Goal: Task Accomplishment & Management: Manage account settings

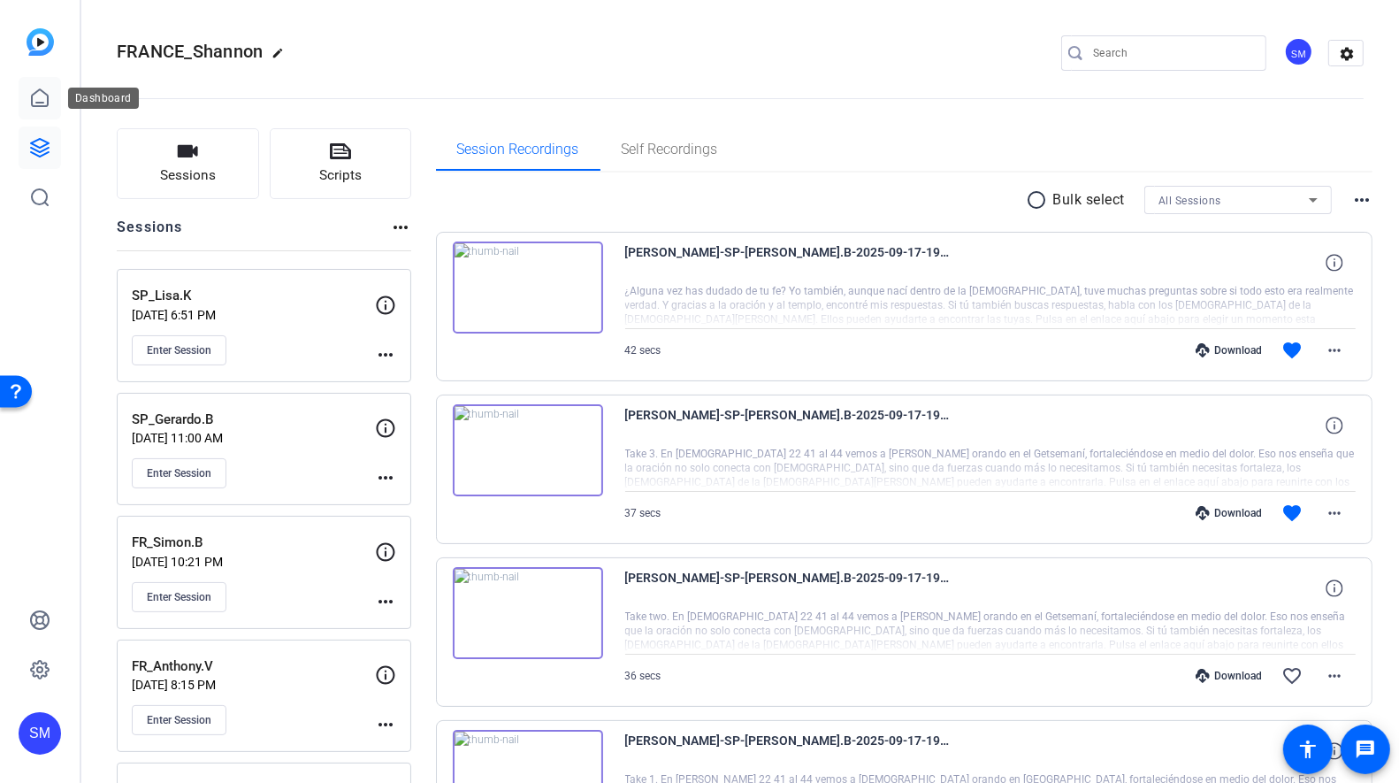
click at [44, 93] on icon at bounding box center [40, 97] width 16 height 17
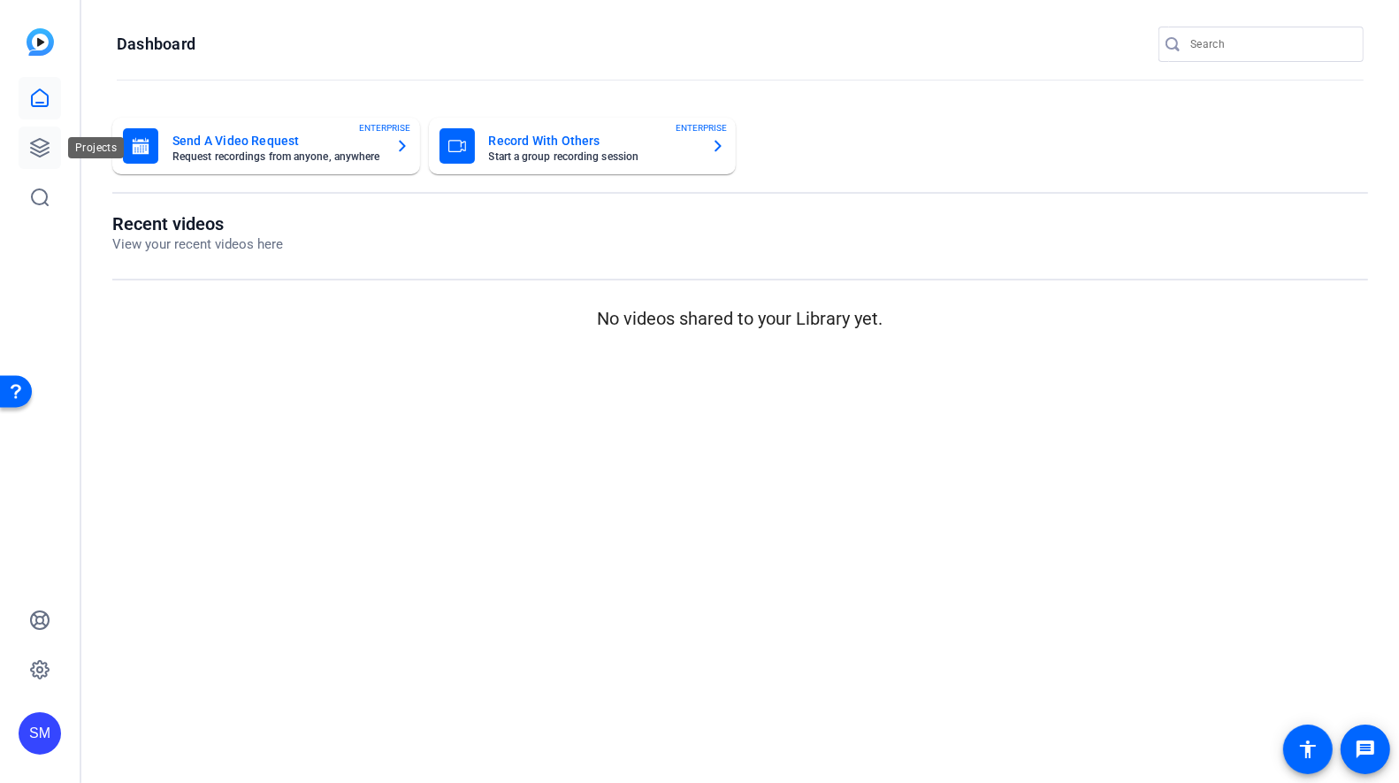
click at [34, 134] on link at bounding box center [40, 147] width 42 height 42
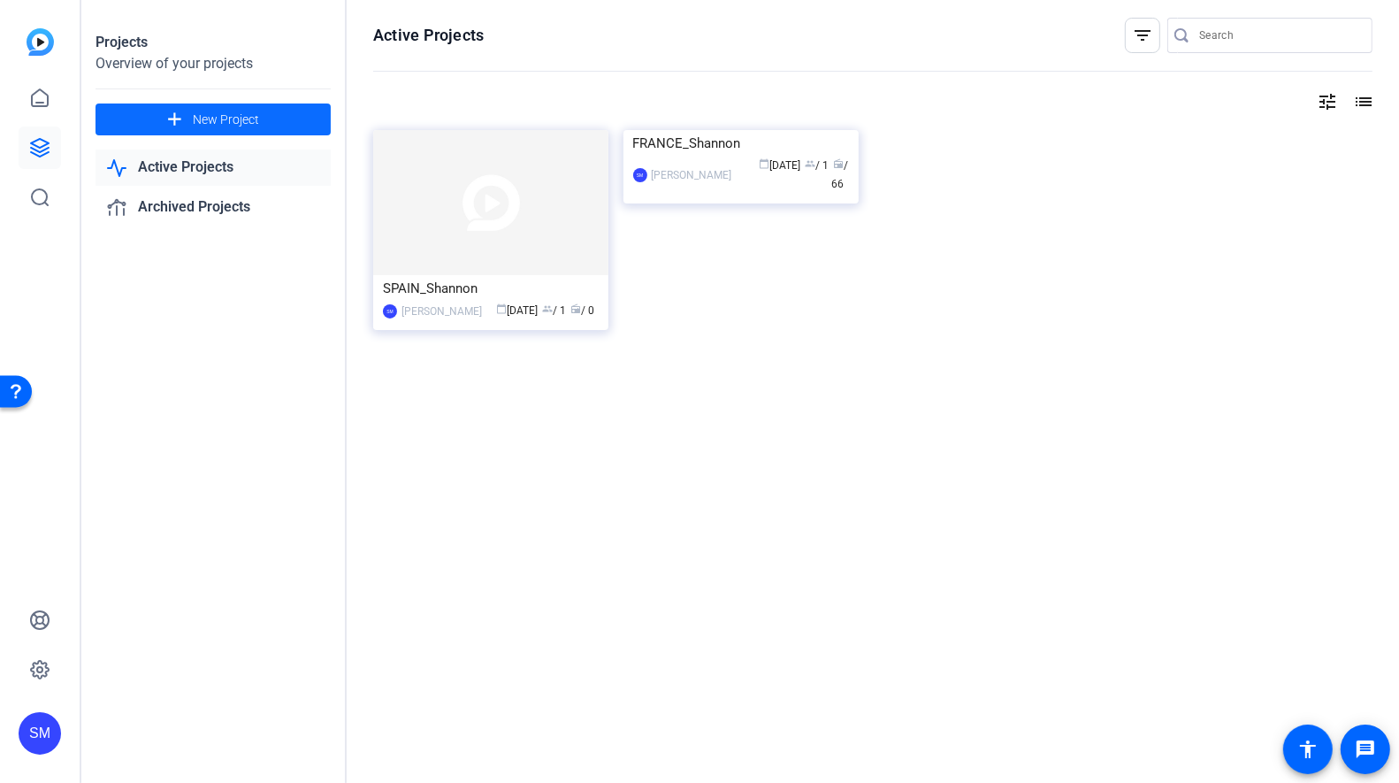
click at [245, 118] on span "New Project" at bounding box center [226, 120] width 66 height 19
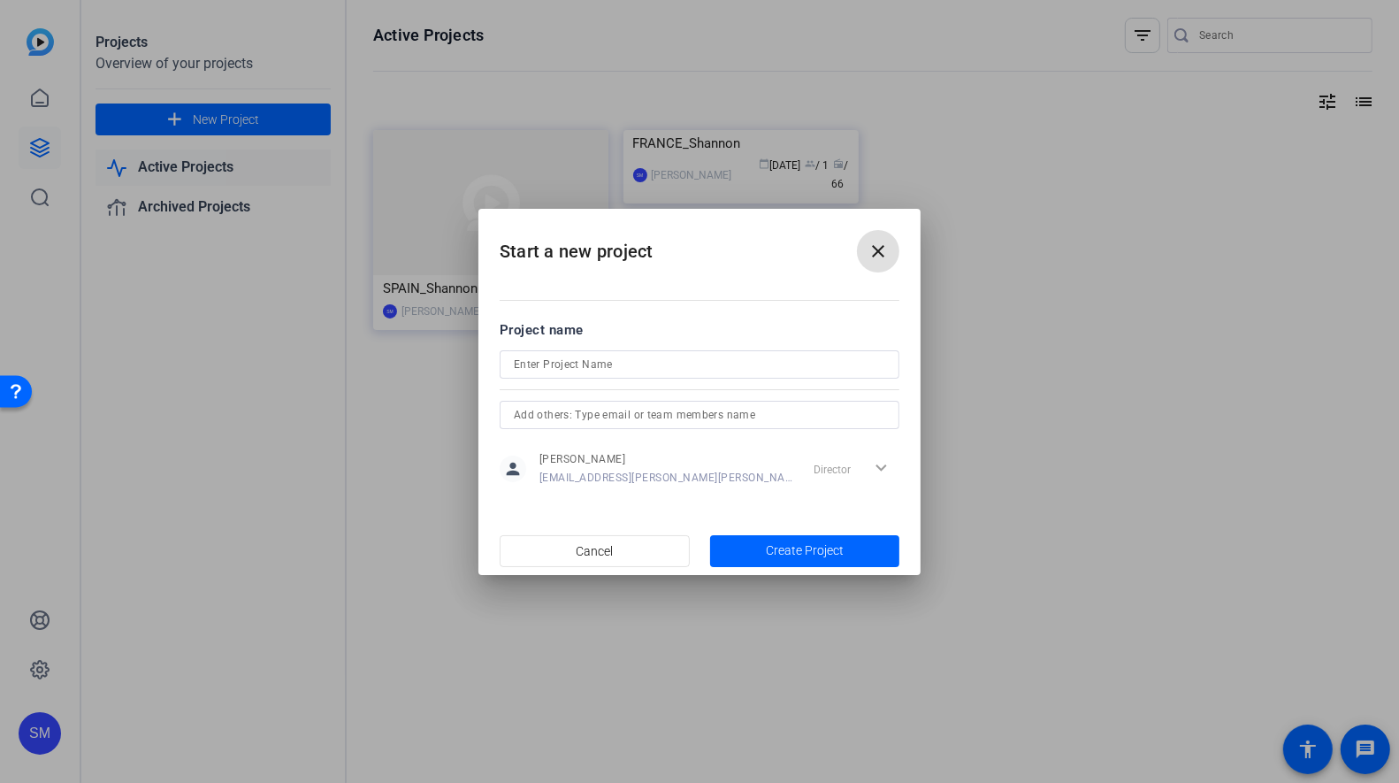
click at [586, 370] on input at bounding box center [699, 364] width 371 height 21
type input "NETHERLANDS_Shannon"
click at [813, 557] on span "Create Project" at bounding box center [805, 550] width 78 height 19
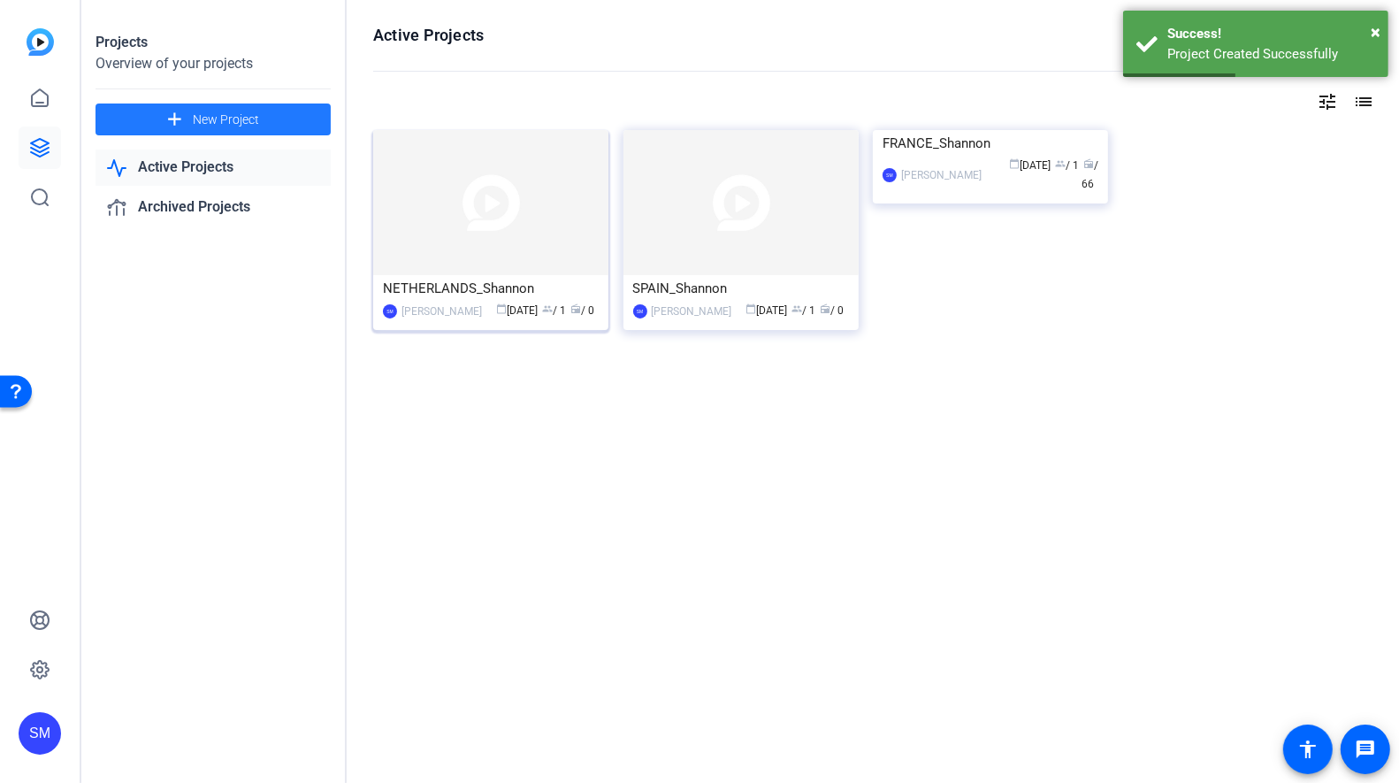
click at [440, 268] on img at bounding box center [490, 202] width 235 height 145
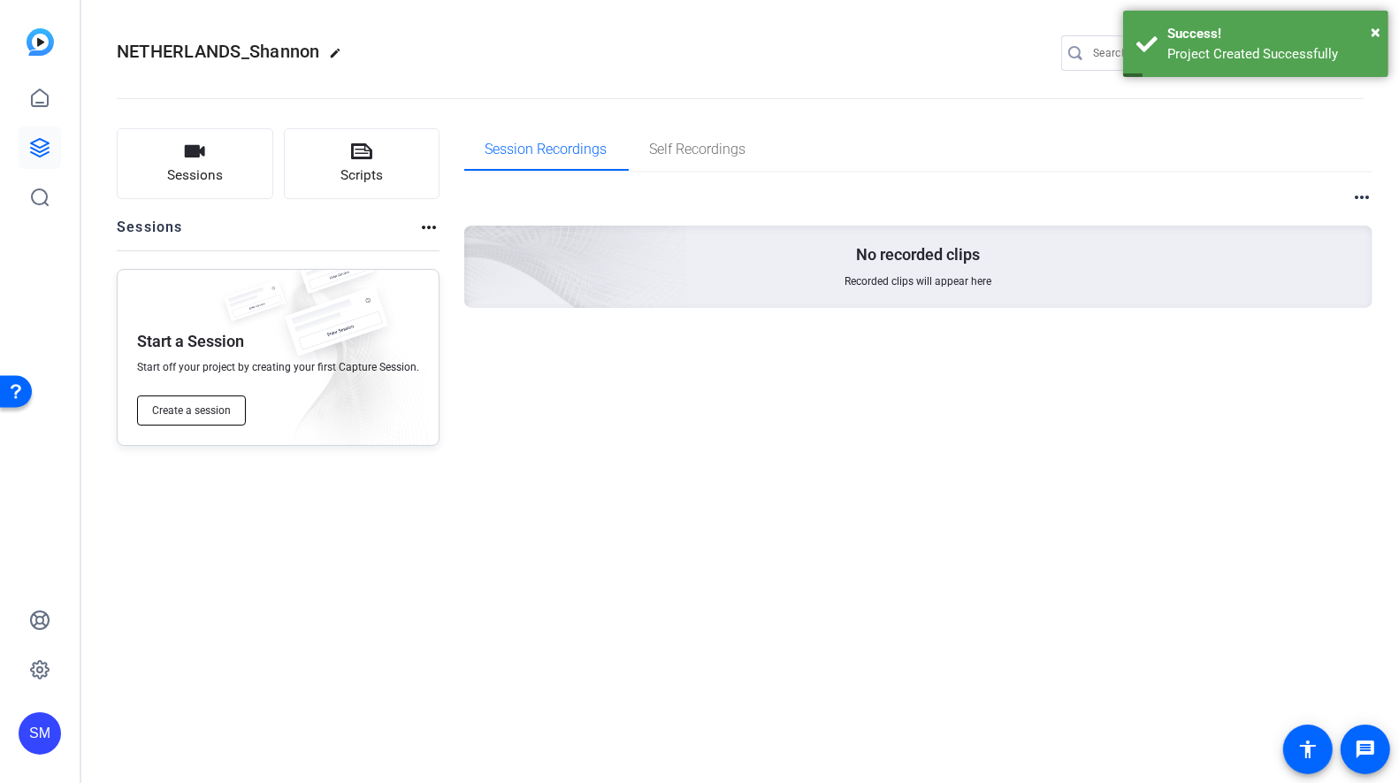
click at [186, 407] on span "Create a session" at bounding box center [191, 410] width 79 height 14
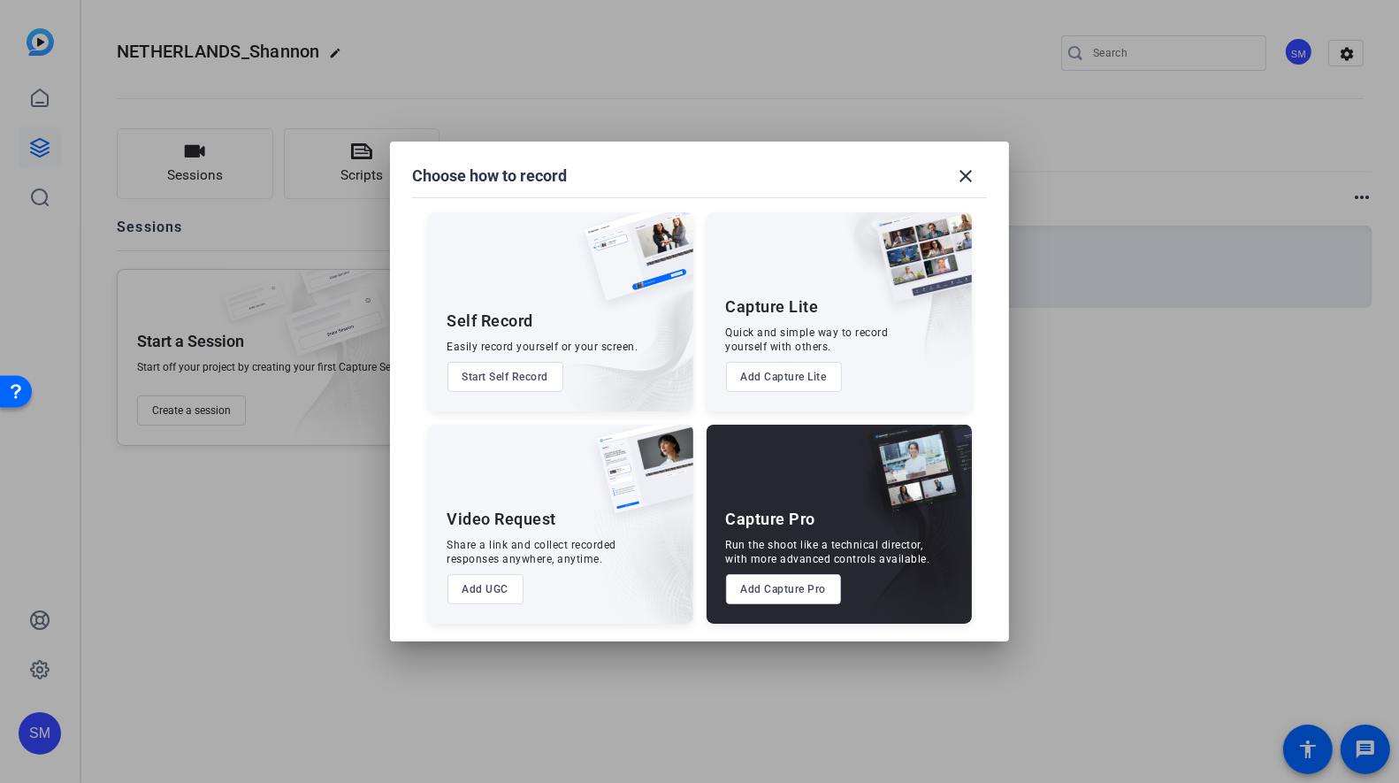
click at [787, 584] on button "Add Capture Pro" at bounding box center [784, 589] width 116 height 30
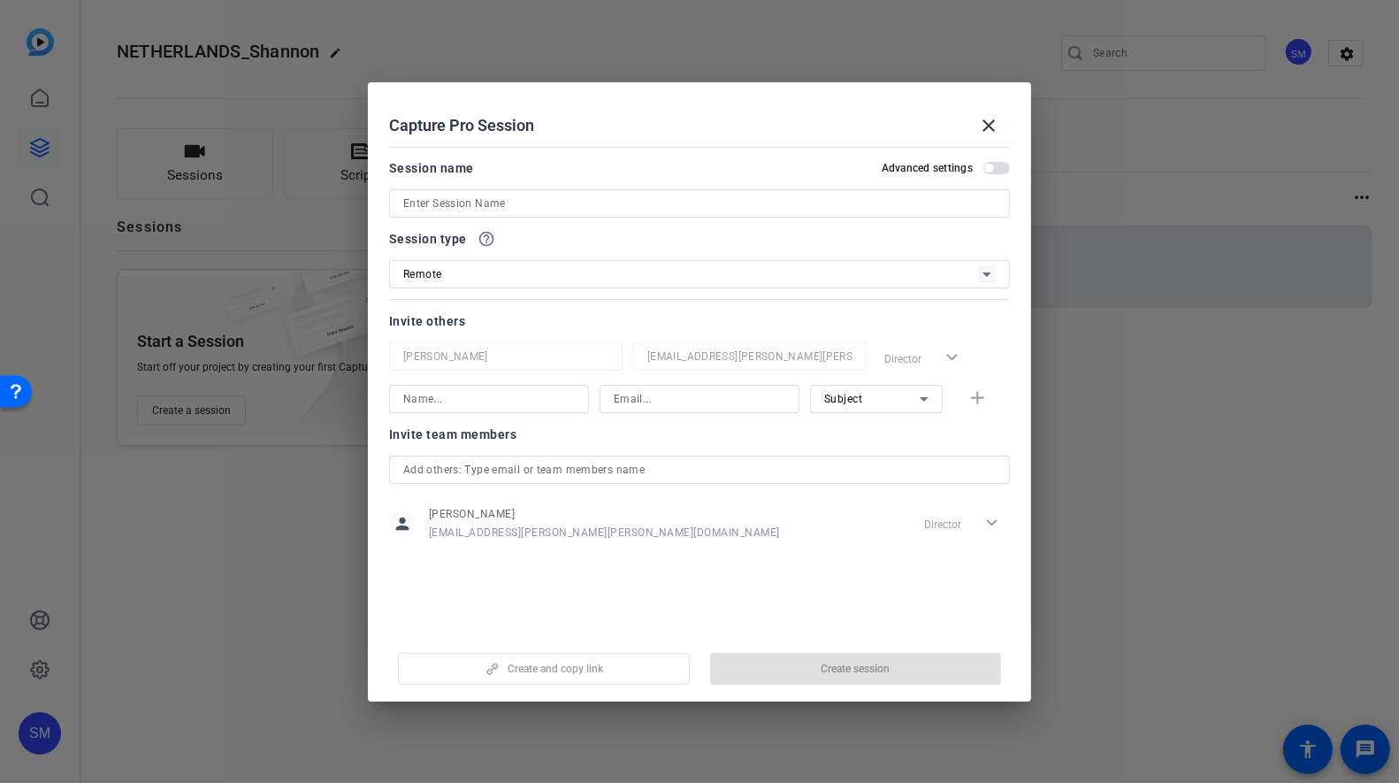
click at [426, 211] on input at bounding box center [699, 203] width 592 height 21
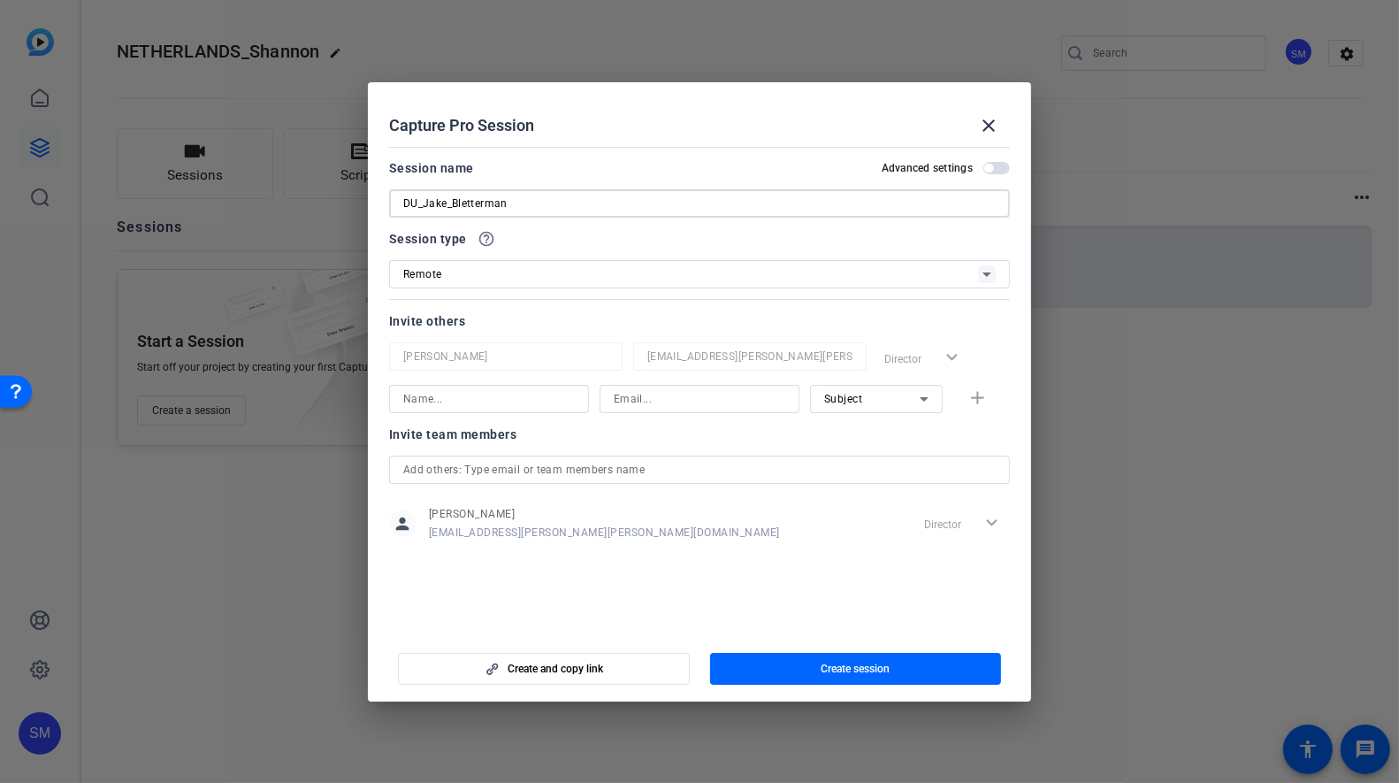
type input "DU_Jake_Bletterman"
click at [826, 676] on span "button" at bounding box center [856, 668] width 292 height 42
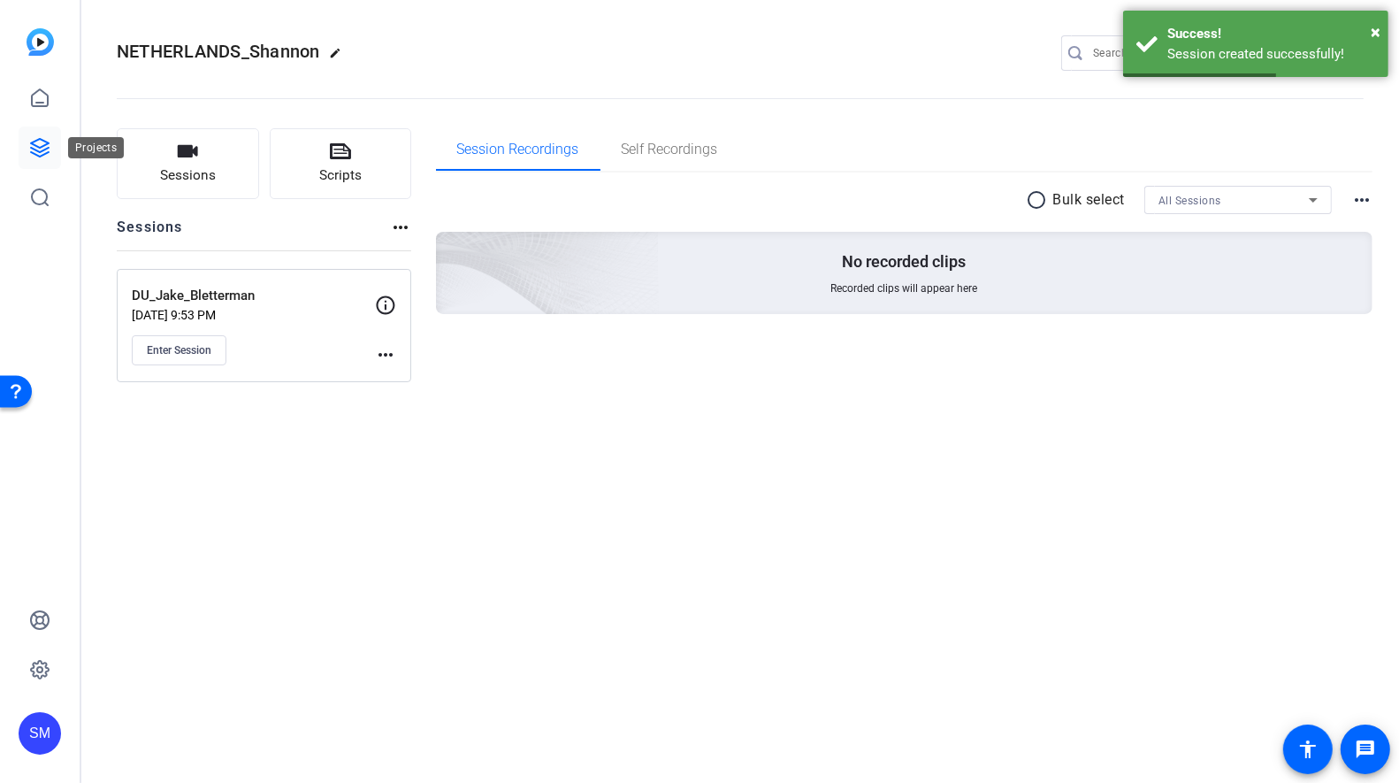
click at [42, 131] on link at bounding box center [40, 147] width 42 height 42
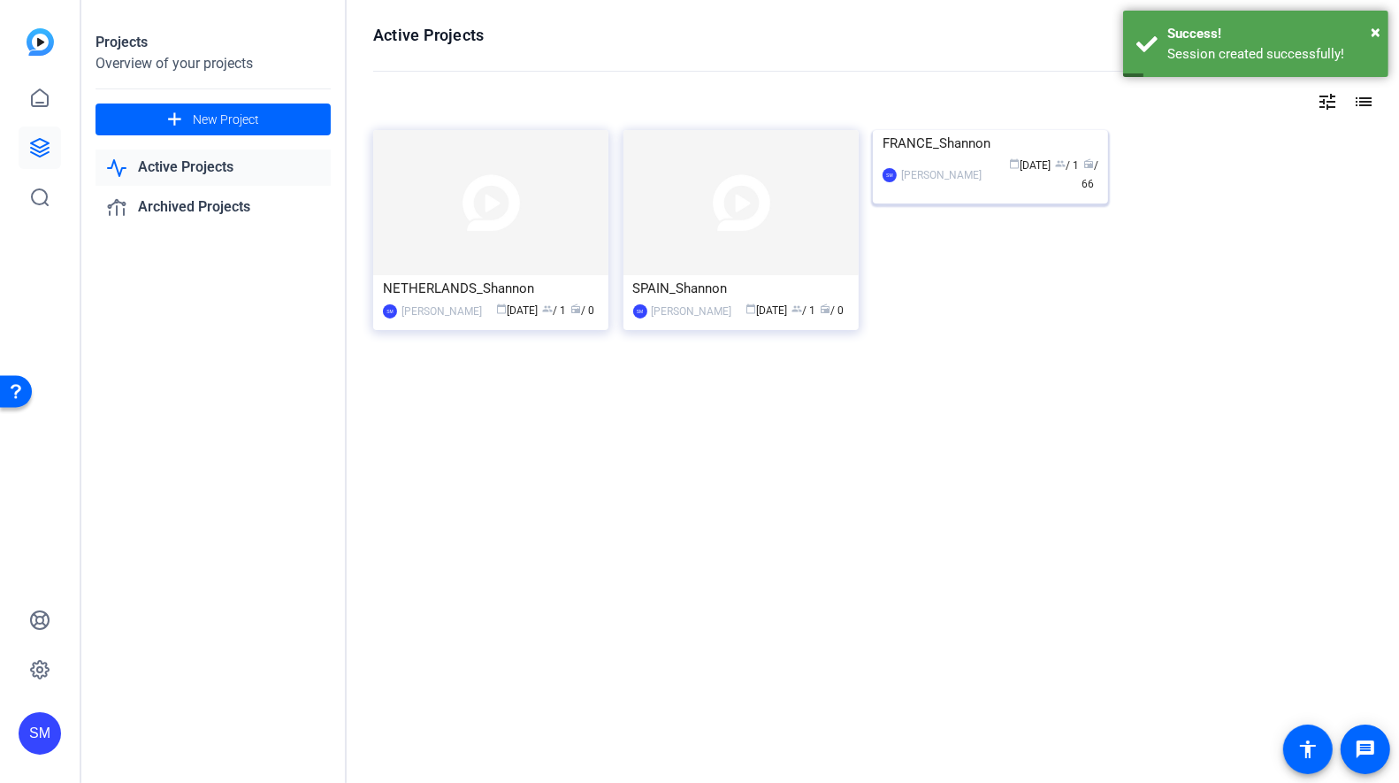
click at [923, 130] on img at bounding box center [990, 130] width 235 height 0
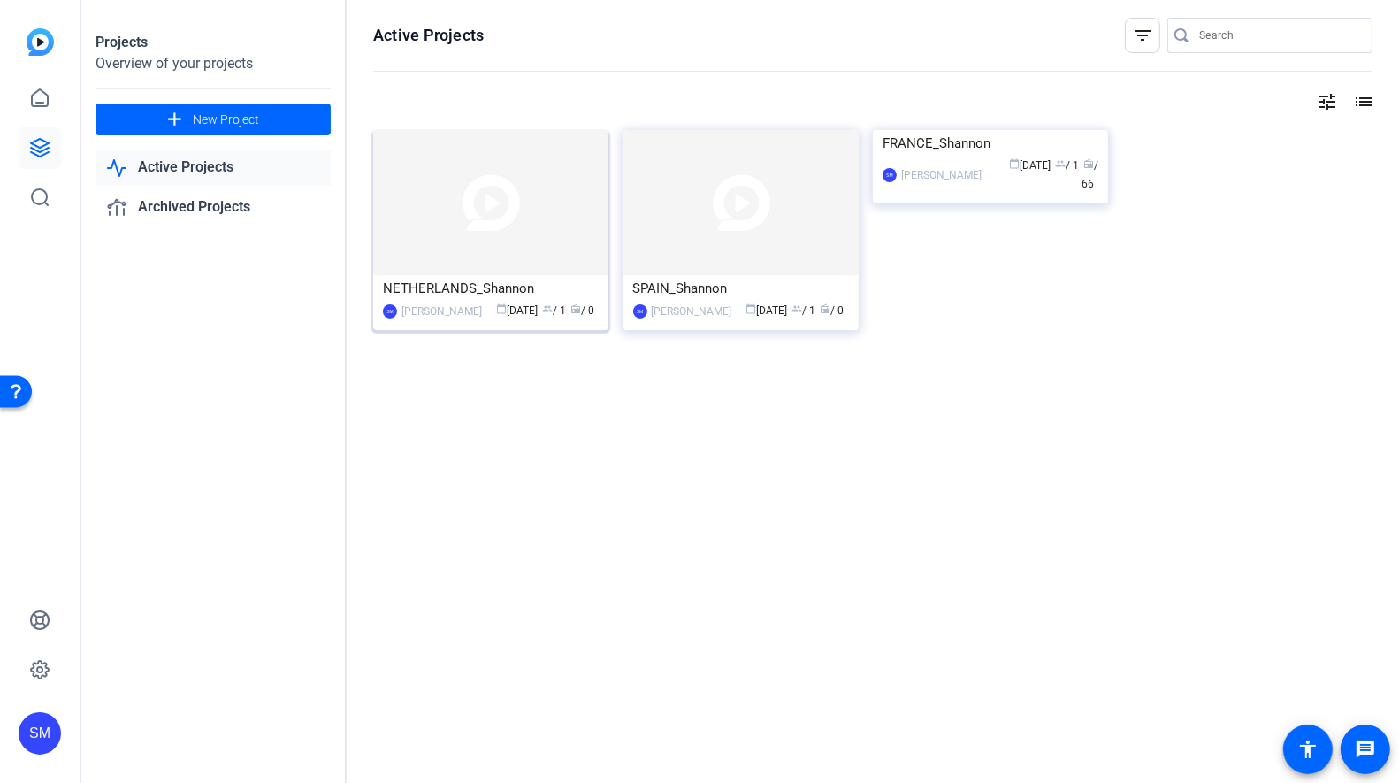
click at [464, 295] on div "NETHERLANDS_Shannon" at bounding box center [491, 288] width 216 height 27
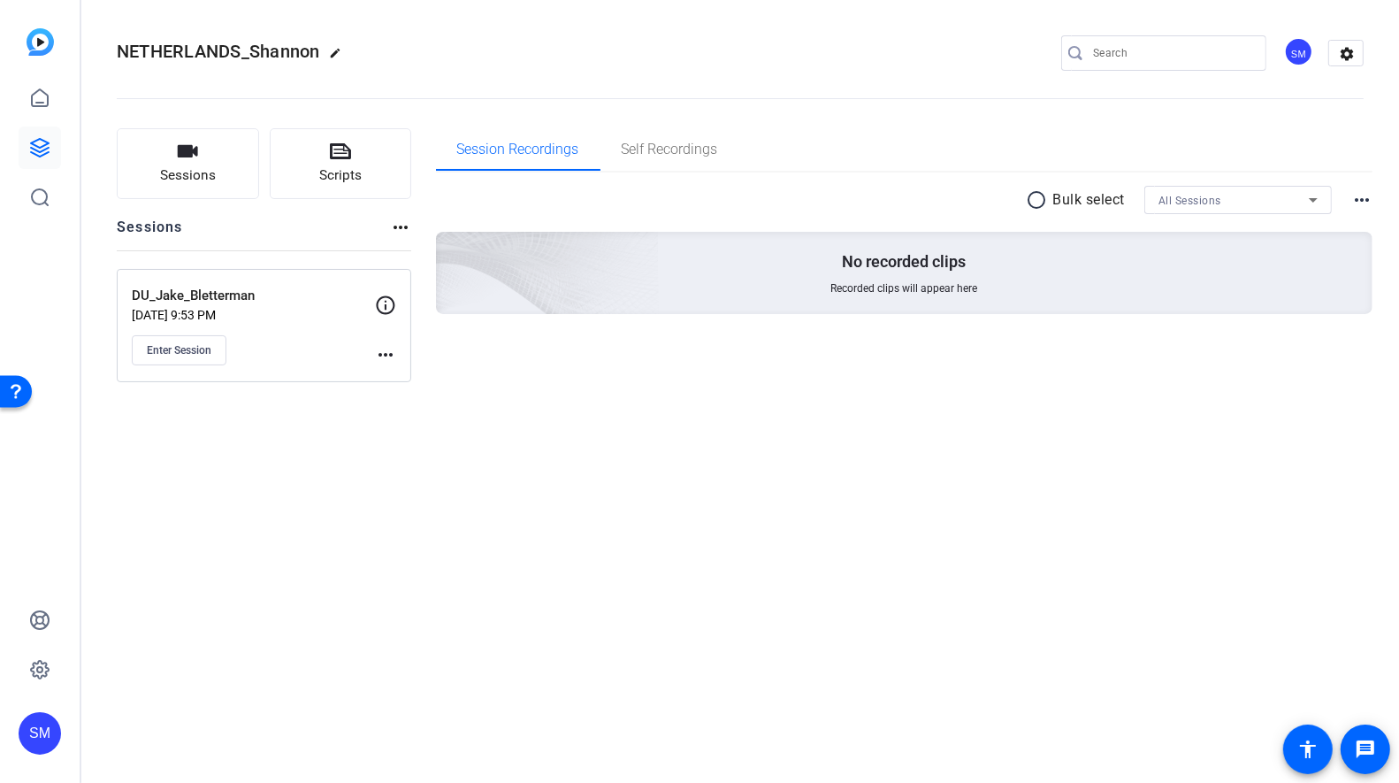
click at [390, 357] on mat-icon "more_horiz" at bounding box center [385, 354] width 21 height 21
click at [415, 376] on span "Edit Session" at bounding box center [429, 378] width 80 height 21
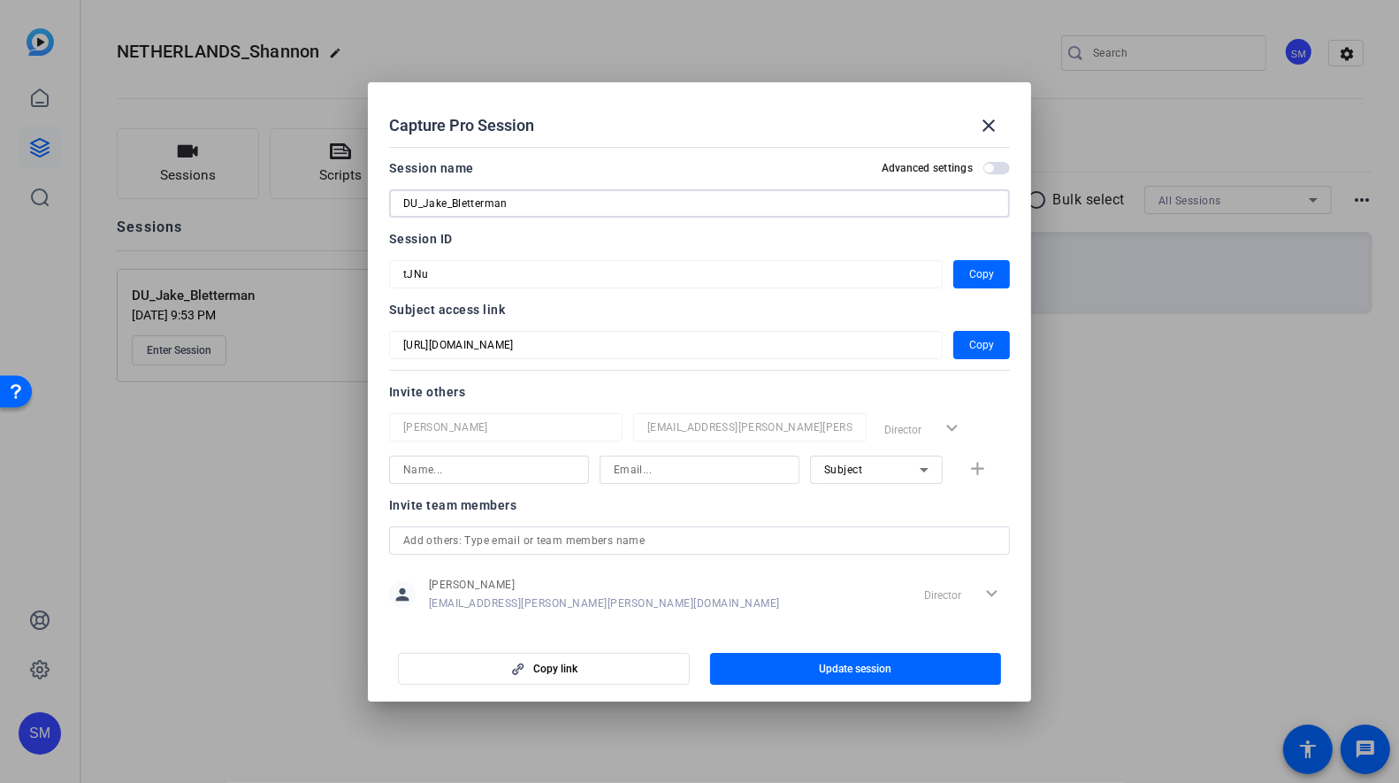
drag, startPoint x: 516, startPoint y: 195, endPoint x: 448, endPoint y: 195, distance: 68.1
click at [448, 195] on input "DU_Jake_Bletterman" at bounding box center [699, 203] width 592 height 21
type input "DU_Jake.B"
click at [993, 341] on span "button" at bounding box center [981, 345] width 57 height 42
click at [990, 274] on span "Copy" at bounding box center [981, 274] width 25 height 21
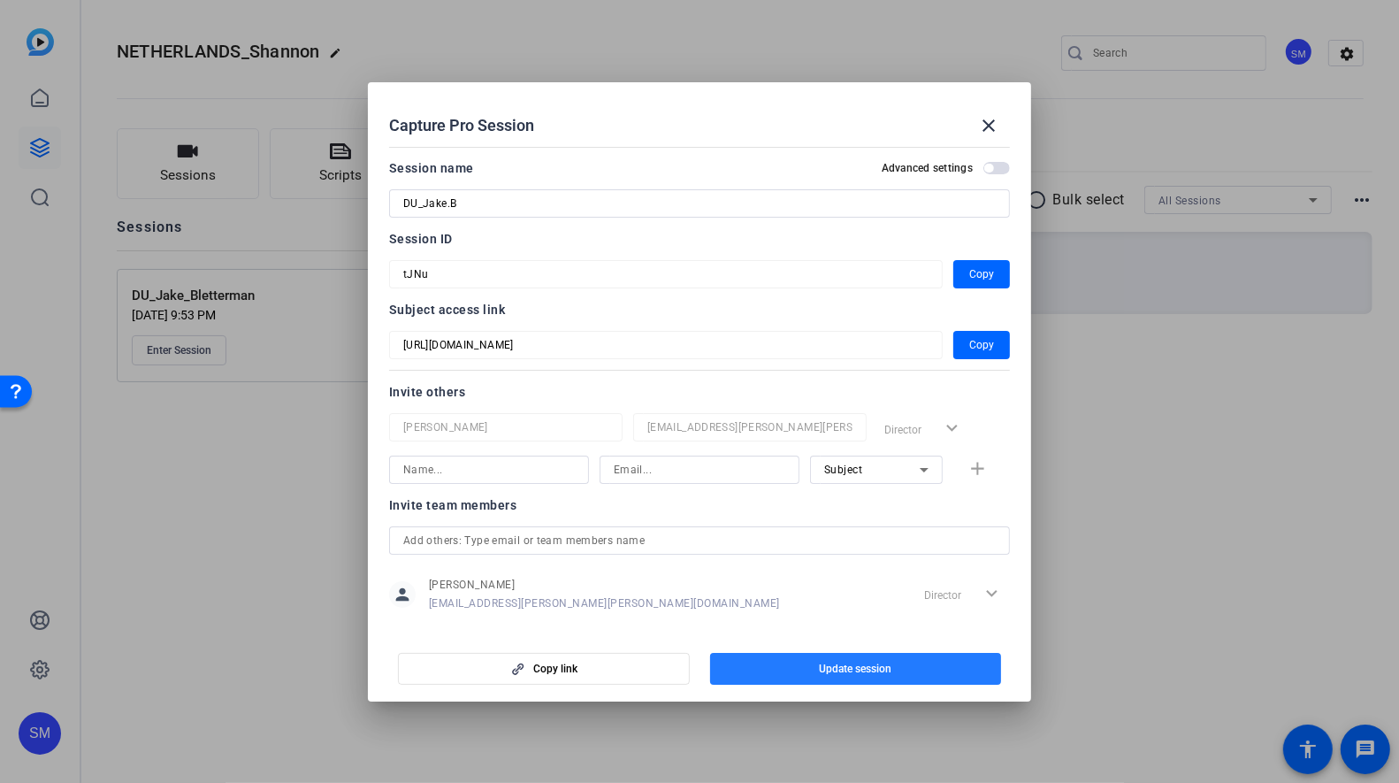
click at [839, 665] on span "Update session" at bounding box center [855, 668] width 73 height 14
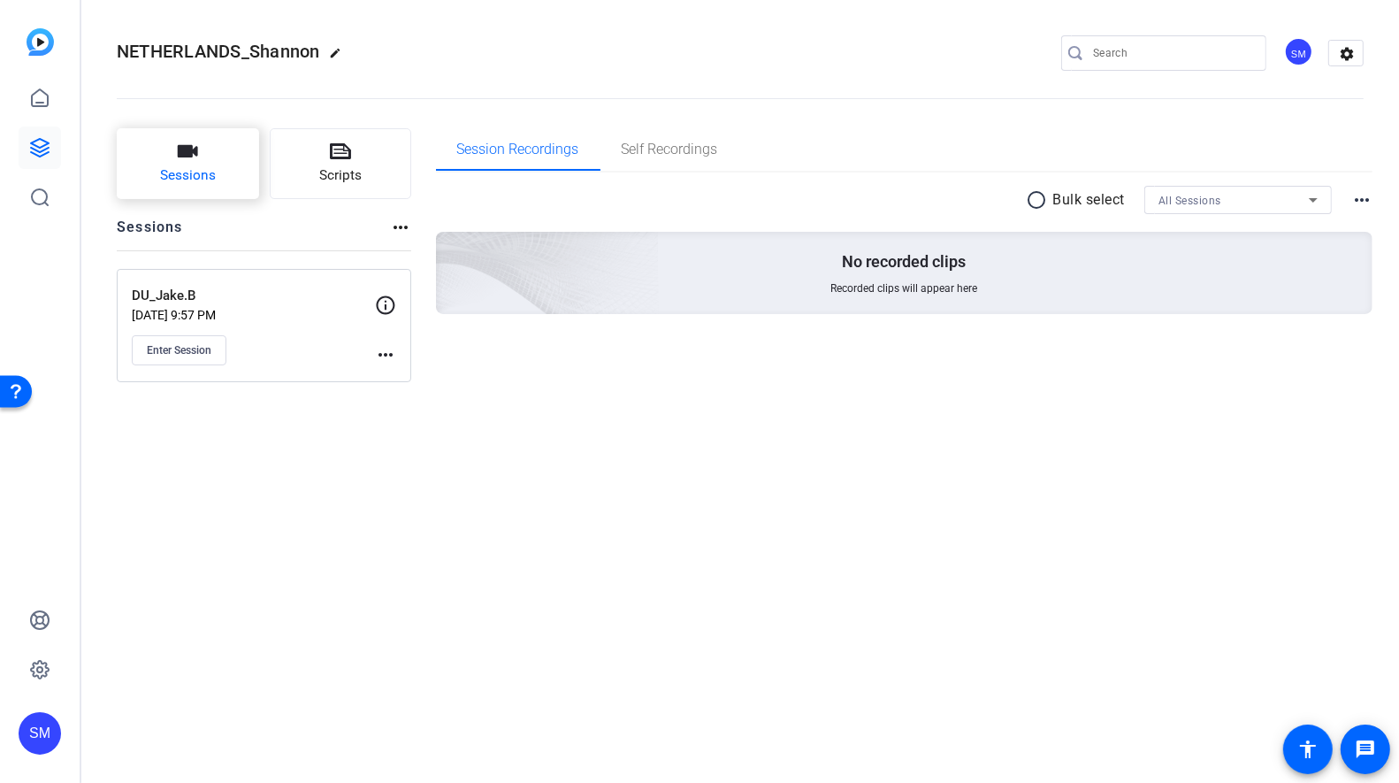
click at [203, 149] on button "Sessions" at bounding box center [188, 163] width 142 height 71
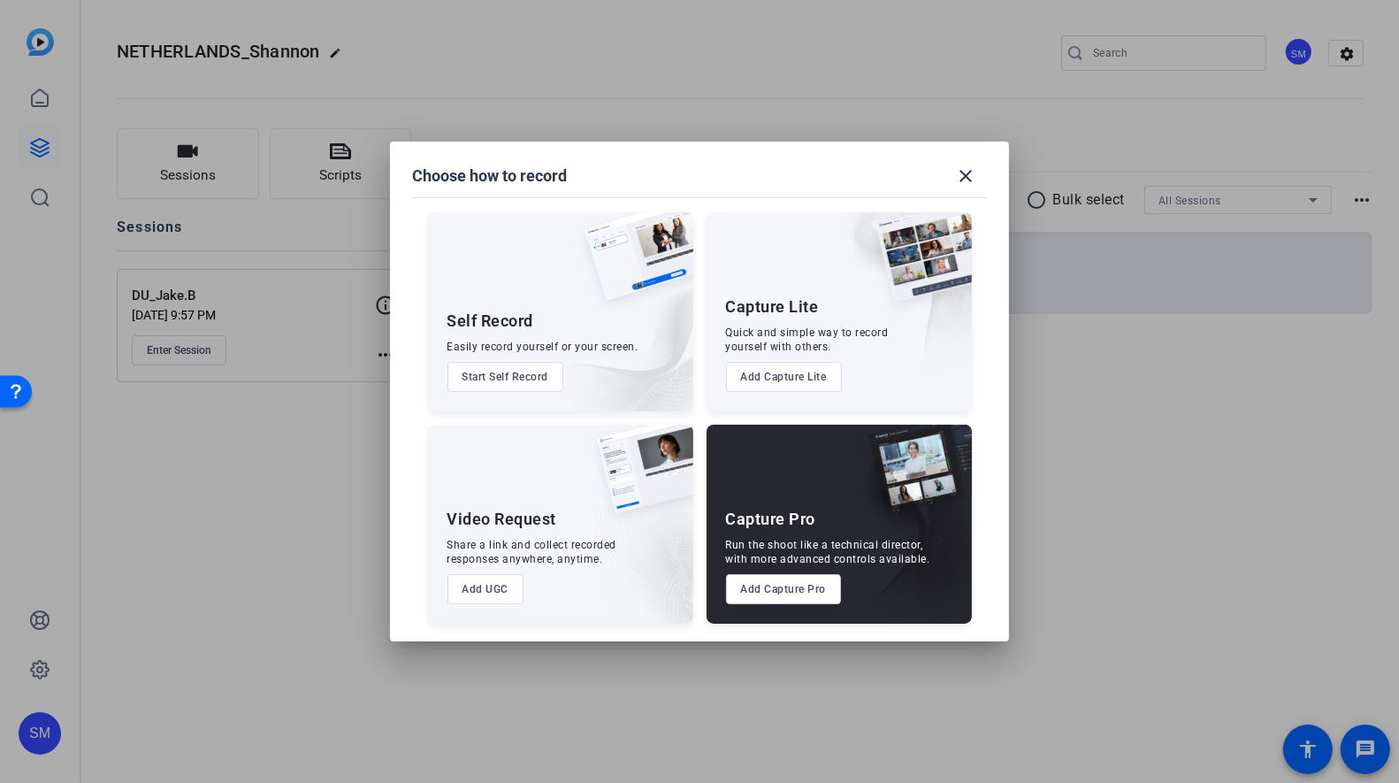
click at [781, 595] on button "Add Capture Pro" at bounding box center [784, 589] width 116 height 30
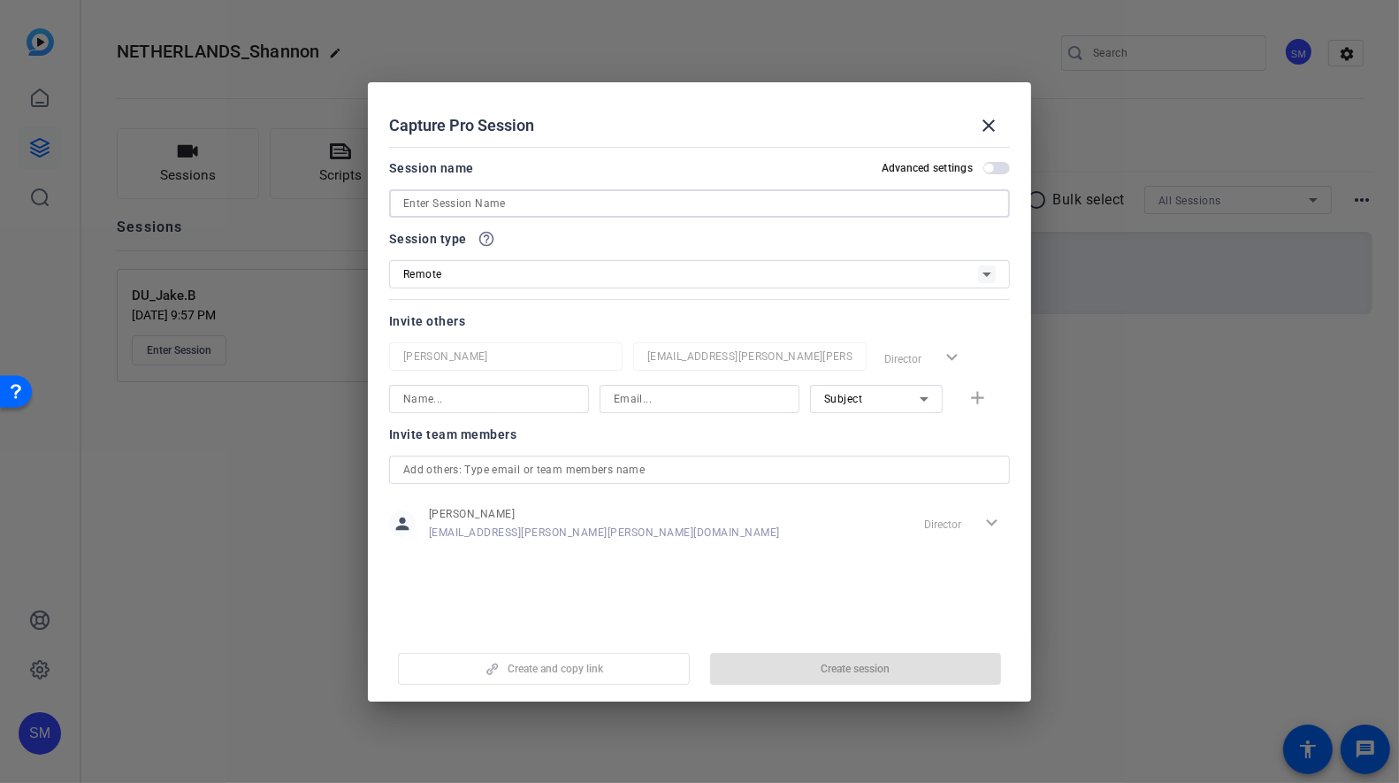
click at [479, 207] on input at bounding box center [699, 203] width 592 height 21
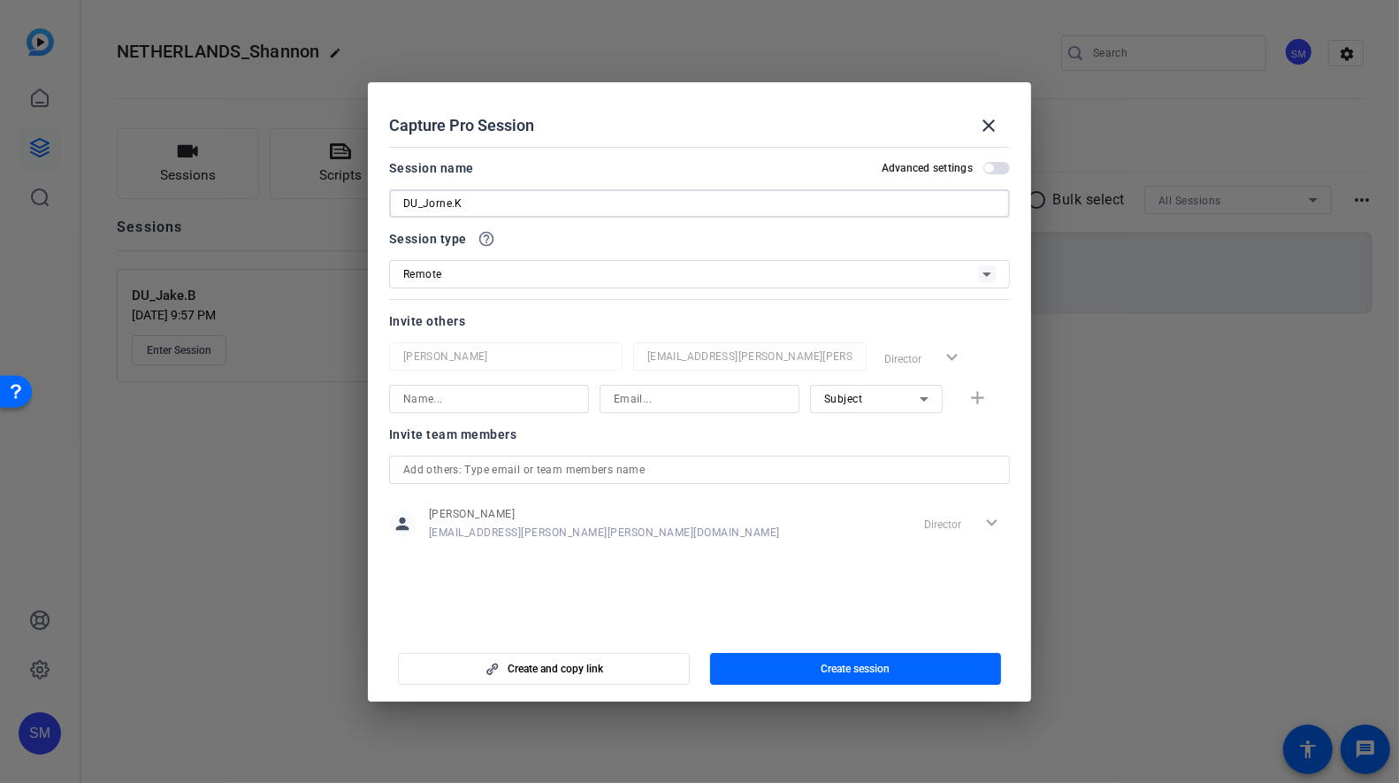
type input "DU_Jorne.K"
click at [1001, 162] on span "button" at bounding box center [996, 168] width 27 height 12
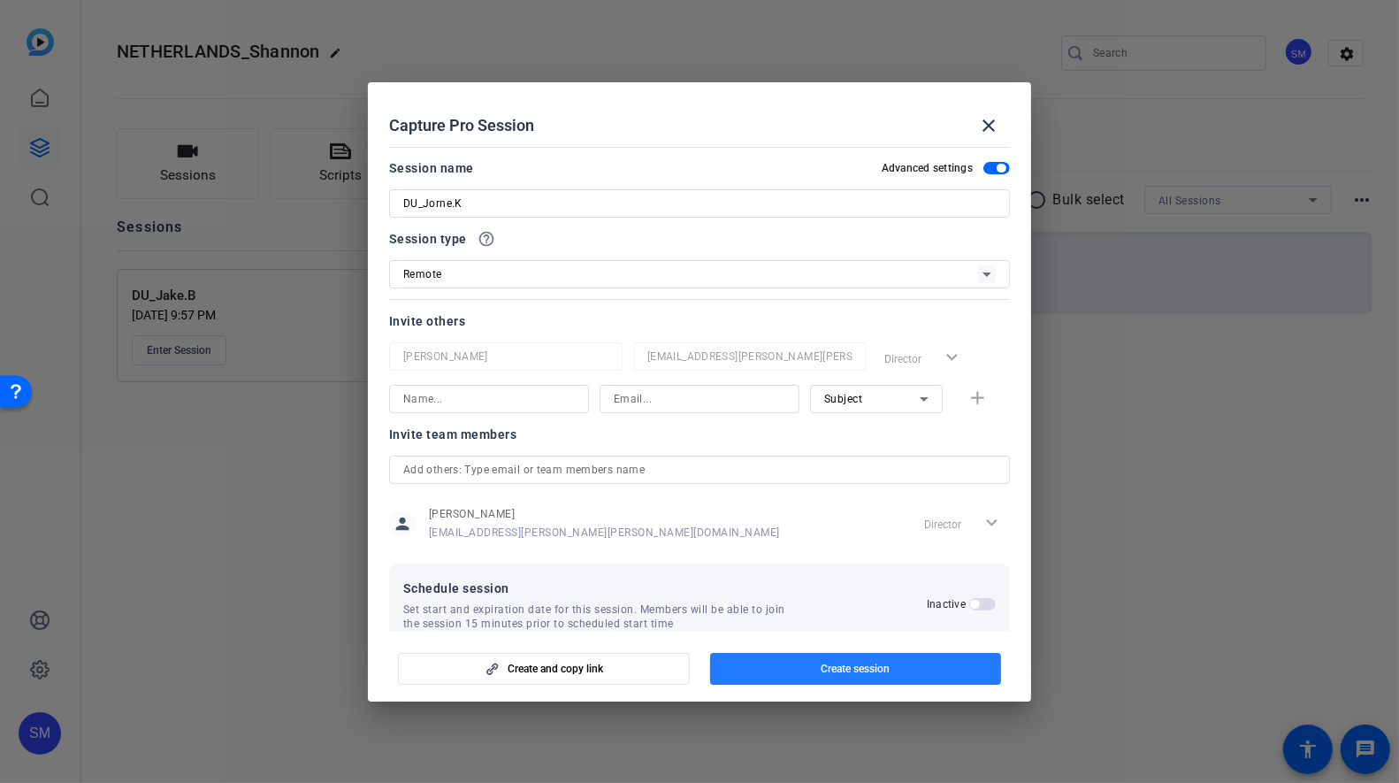
click at [801, 672] on span "button" at bounding box center [856, 668] width 292 height 42
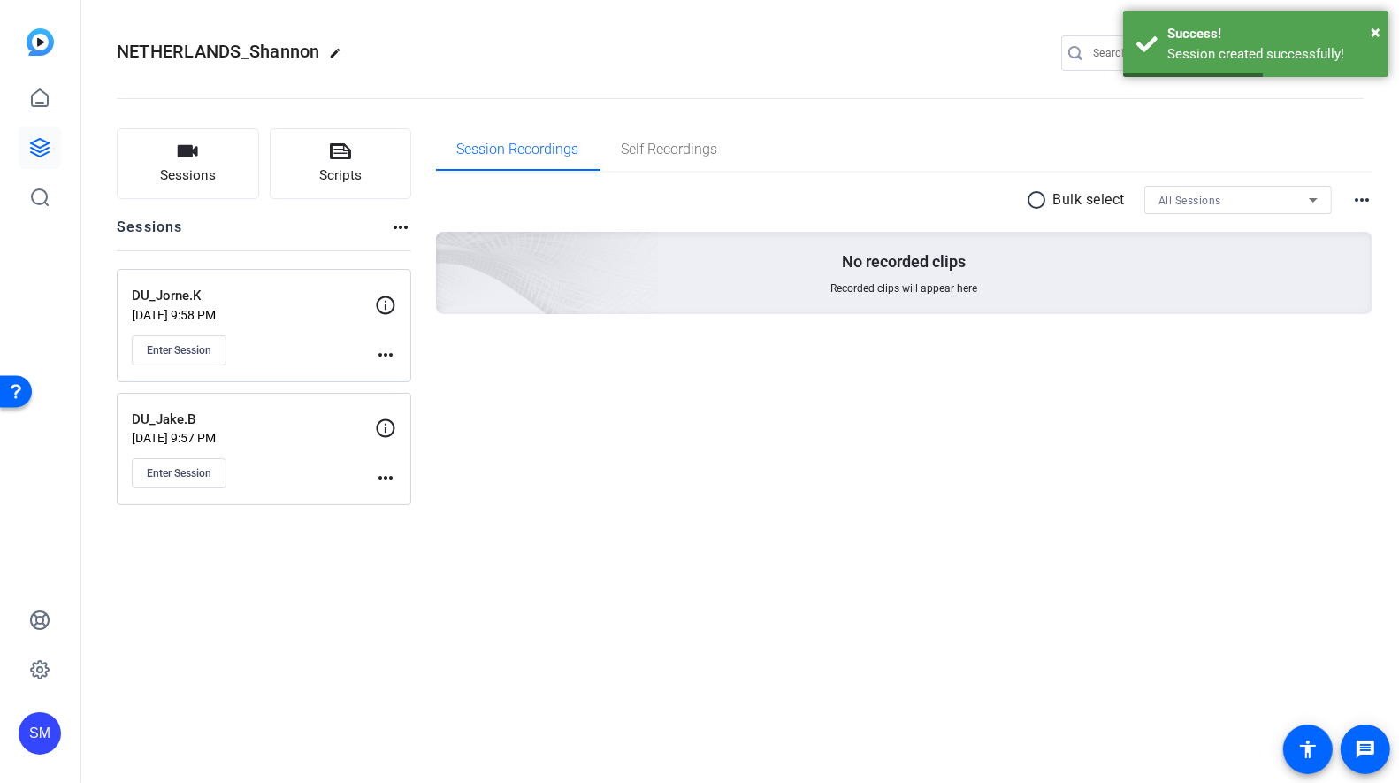
click at [392, 475] on mat-icon "more_horiz" at bounding box center [385, 477] width 21 height 21
click at [417, 491] on span "Edit Session" at bounding box center [429, 500] width 80 height 21
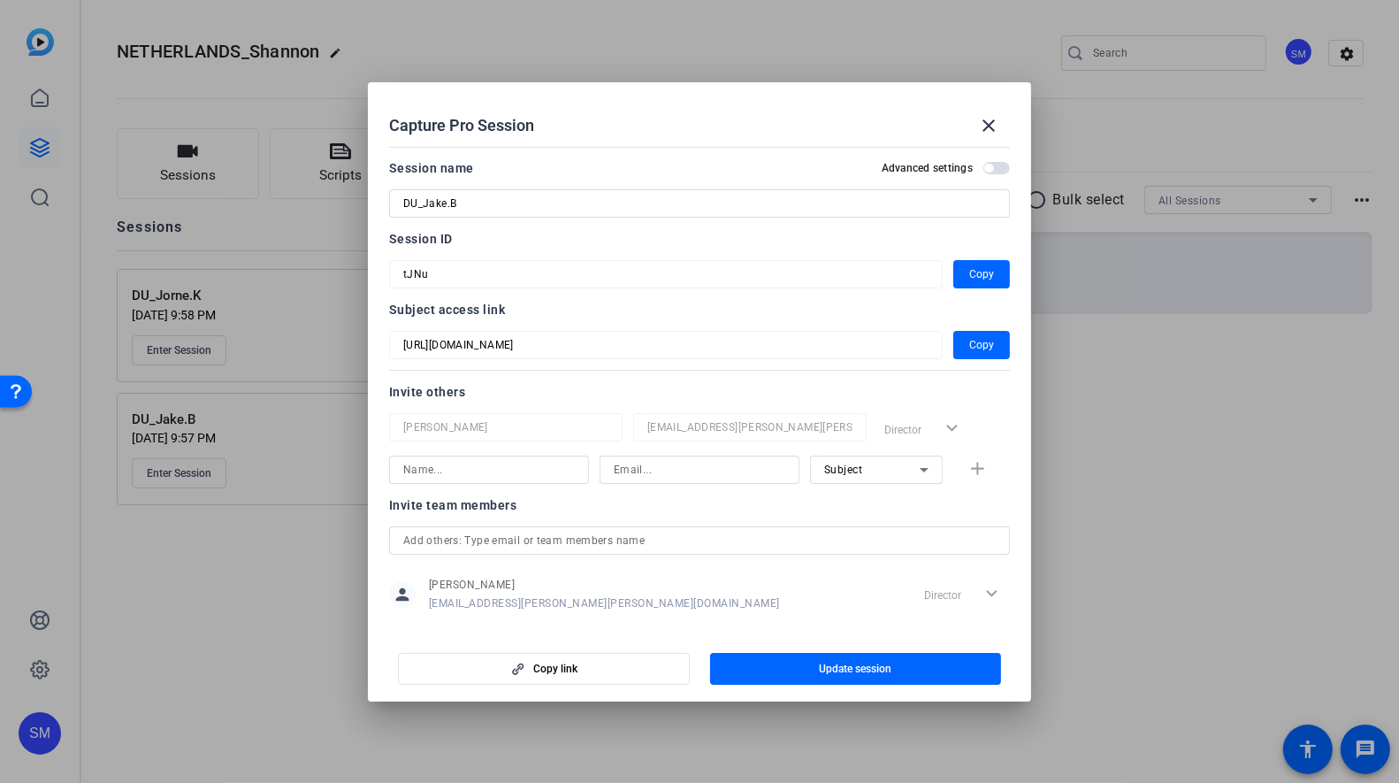
click at [990, 174] on span "button" at bounding box center [996, 168] width 27 height 12
click at [828, 682] on span "button" at bounding box center [856, 668] width 292 height 42
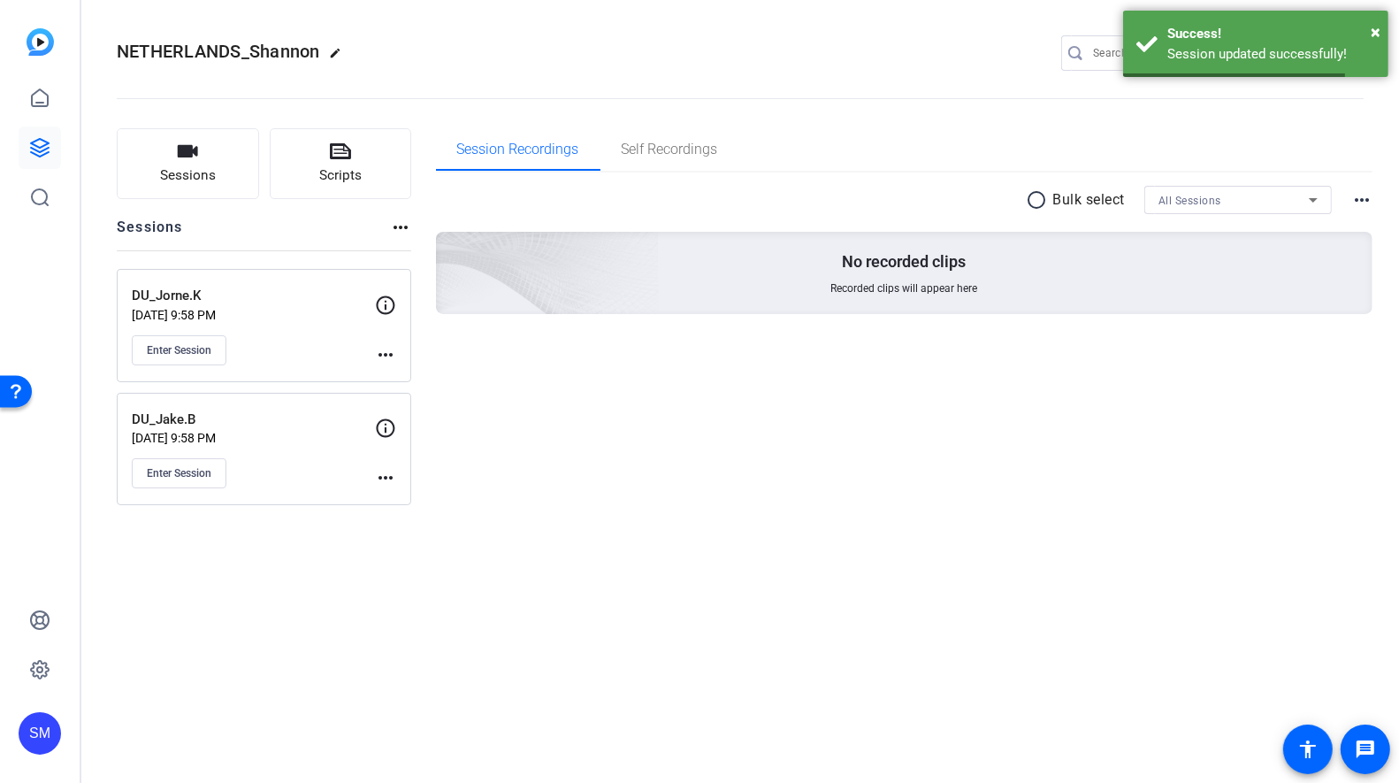
click at [289, 337] on div "Enter Session" at bounding box center [253, 350] width 243 height 30
